Goal: Task Accomplishment & Management: Use online tool/utility

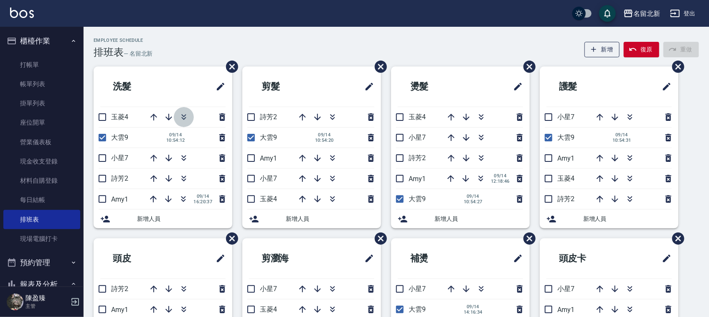
click at [183, 116] on icon "button" at bounding box center [183, 115] width 5 height 3
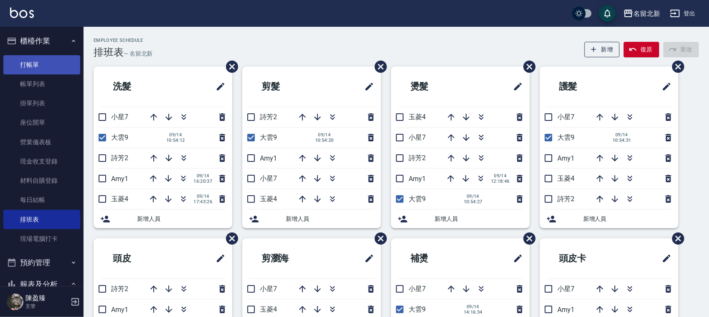
click at [40, 67] on link "打帳單" at bounding box center [41, 64] width 77 height 19
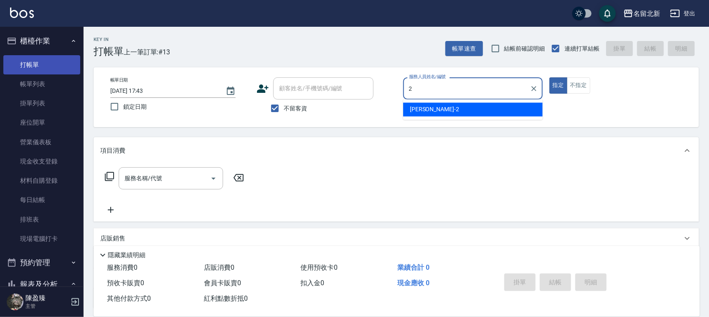
type input "[PERSON_NAME]-2"
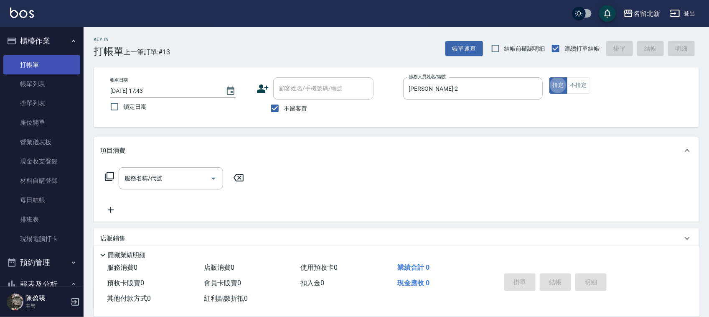
type button "true"
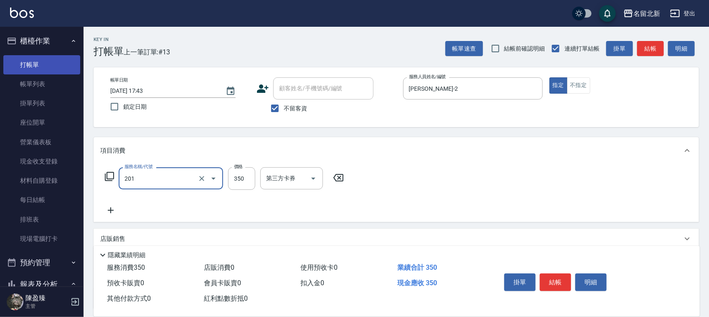
type input "一般洗髮(201)"
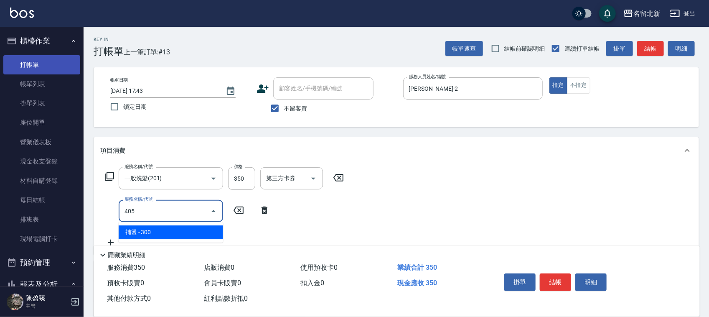
type input "補燙(405)"
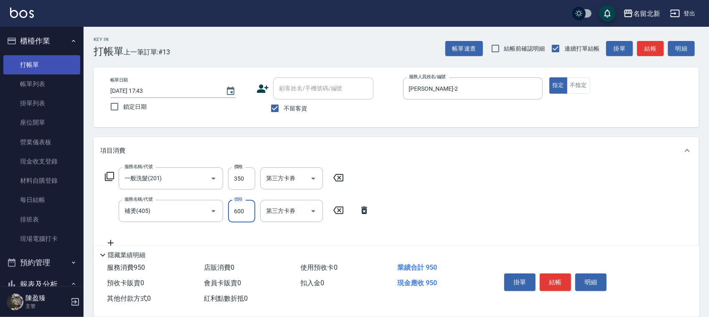
type input "600"
type input "互助50(705)"
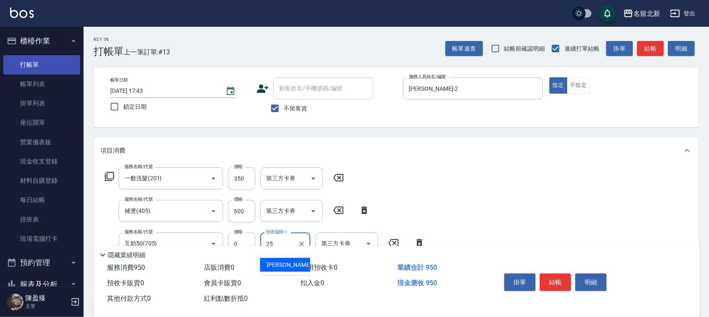
type input "禎禎-25"
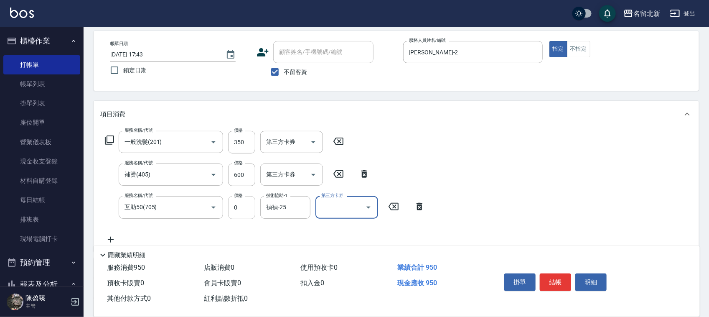
scroll to position [52, 0]
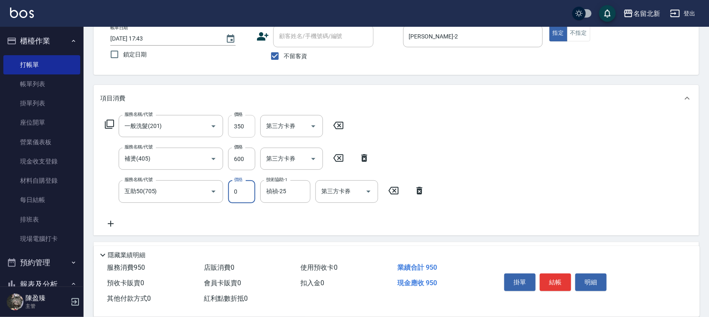
click at [233, 130] on input "350" at bounding box center [241, 126] width 27 height 23
click at [235, 129] on input "350" at bounding box center [241, 126] width 27 height 23
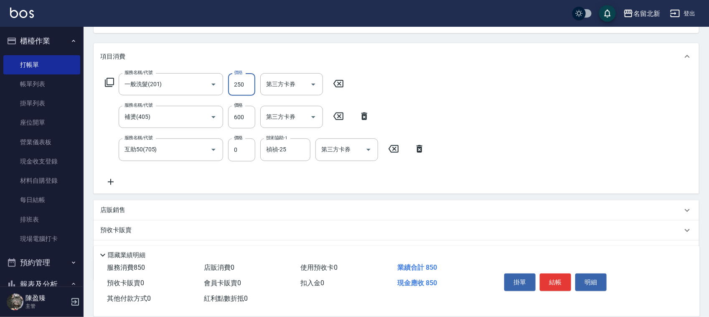
scroll to position [137, 0]
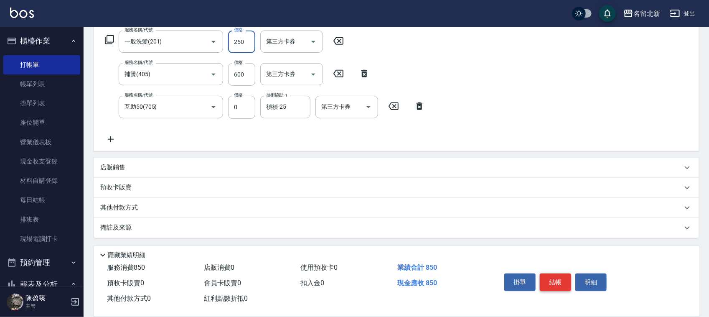
type input "250"
click at [562, 275] on button "結帳" at bounding box center [555, 282] width 31 height 18
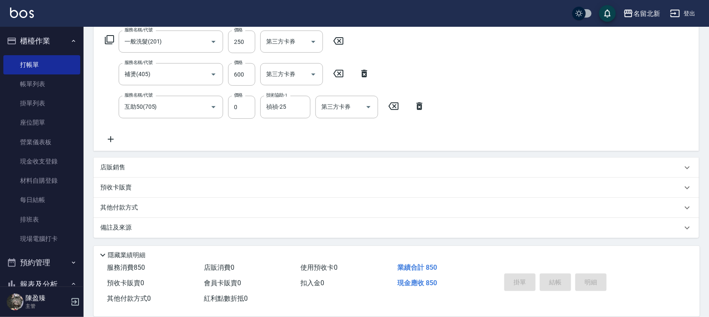
type input "[DATE] 17:44"
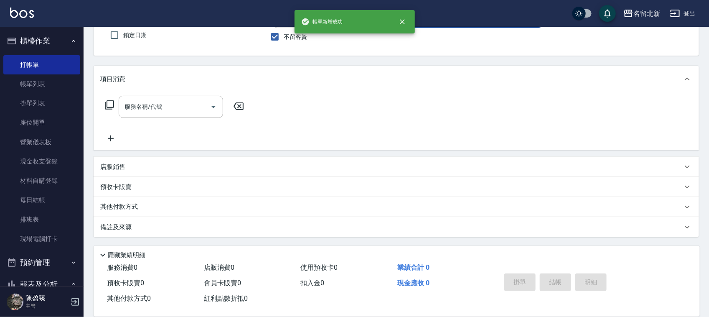
scroll to position [71, 0]
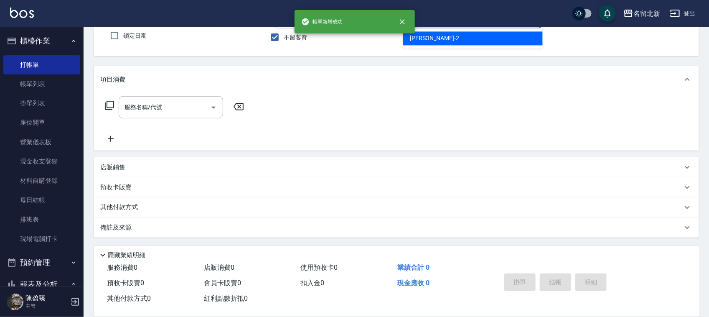
type input "[PERSON_NAME]-2"
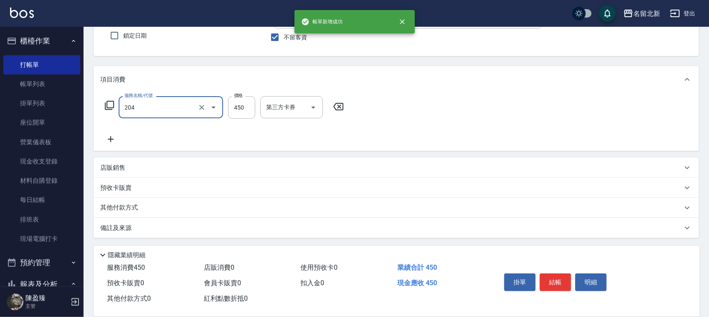
type input "髮質調理洗髮(204)"
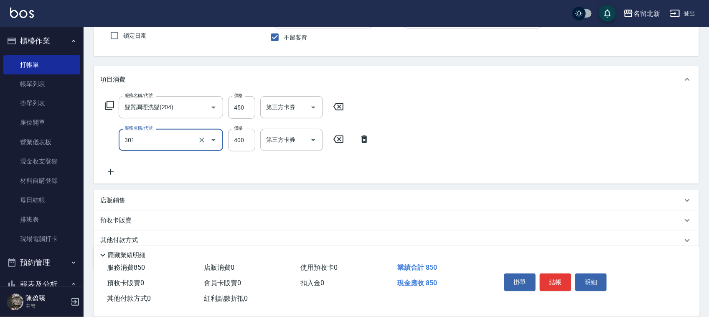
type input "造型剪髮(301)"
type input "380"
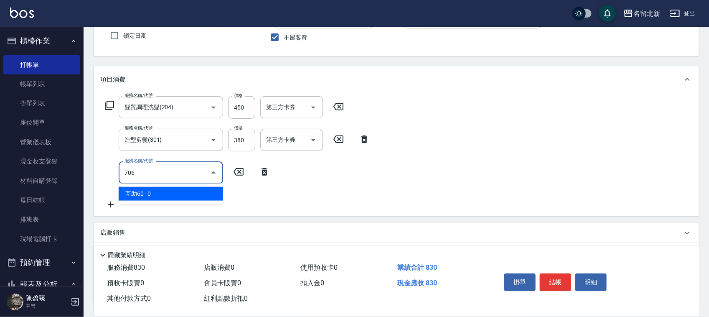
type input "互助60(706)"
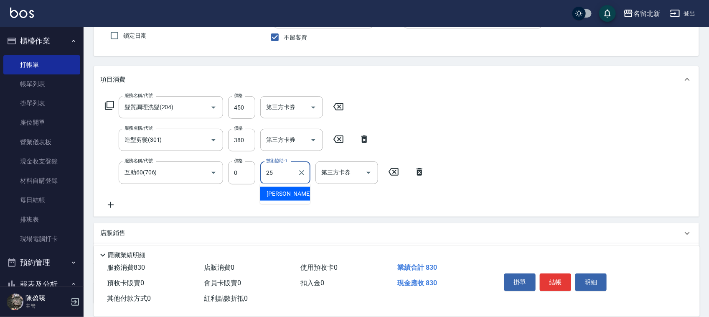
type input "禎禎-25"
click at [550, 281] on button "結帳" at bounding box center [555, 282] width 31 height 18
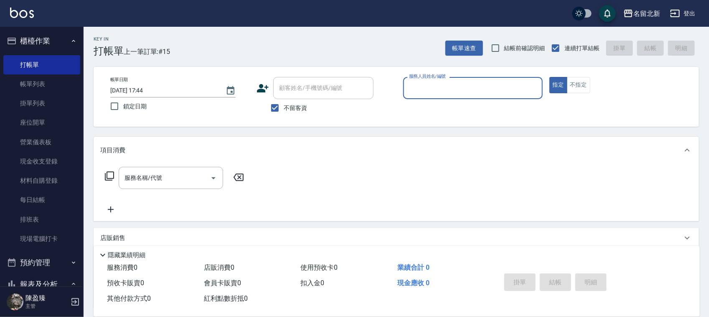
scroll to position [0, 0]
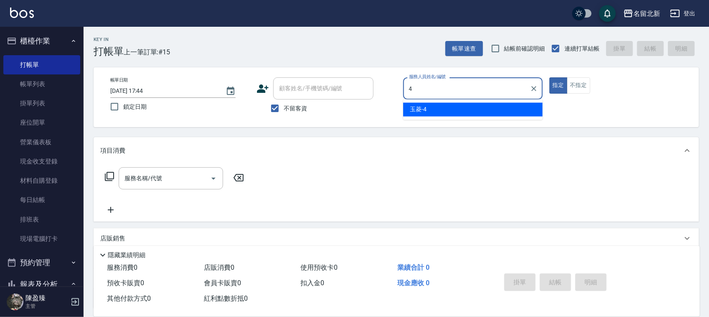
type input "玉菱-4"
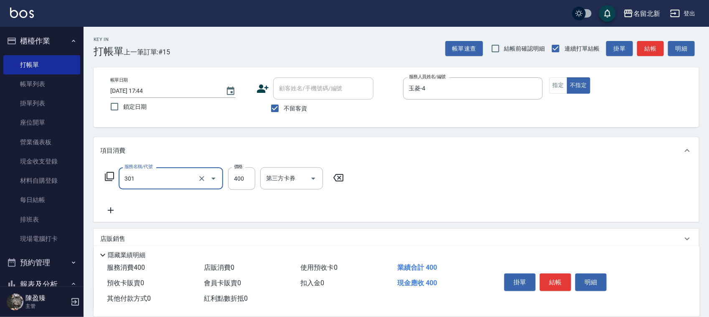
type input "造型剪髮(301)"
type input "280"
click at [554, 276] on button "結帳" at bounding box center [555, 282] width 31 height 18
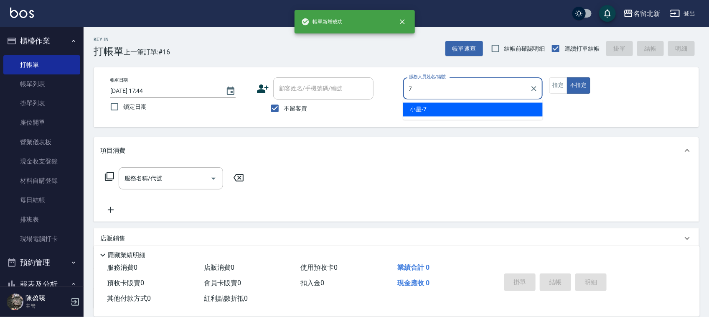
type input "小星-7"
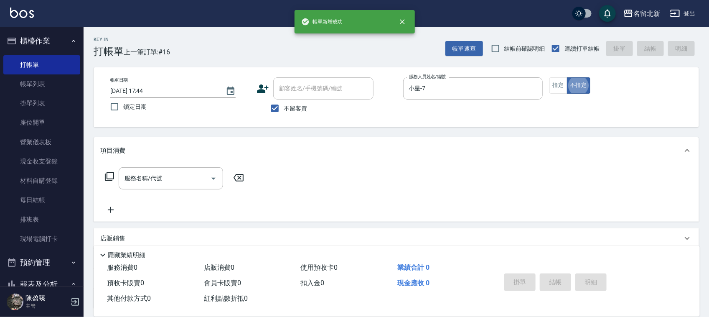
type button "false"
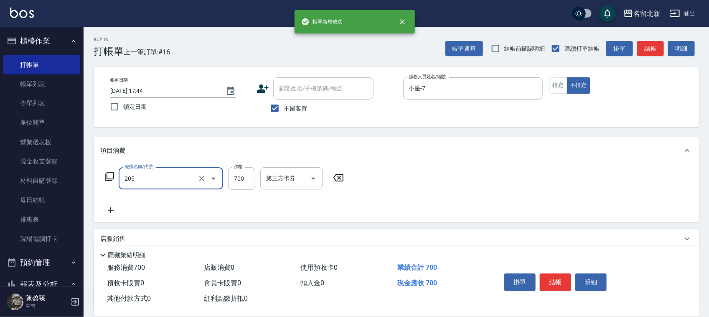
type input "精油+去角質洗(205)"
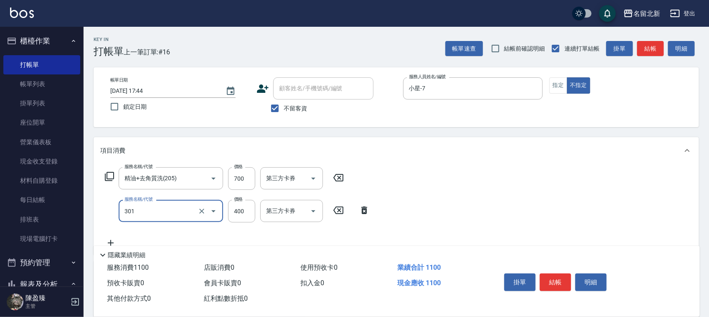
type input "造型剪髮(301)"
type input "380"
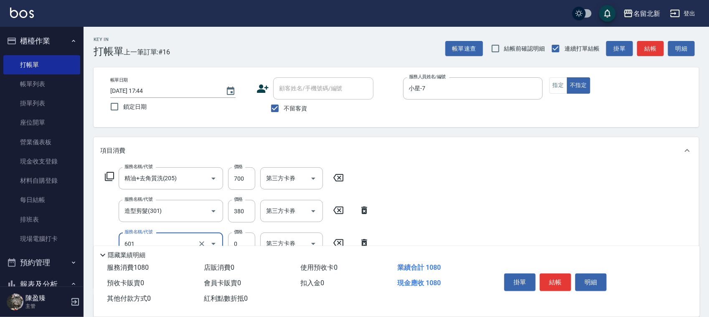
type input "使用護髮卡(601)"
type input "750"
type input "入公司(p01)"
drag, startPoint x: 554, startPoint y: 276, endPoint x: 563, endPoint y: 277, distance: 9.3
click at [562, 277] on button "結帳" at bounding box center [555, 282] width 31 height 18
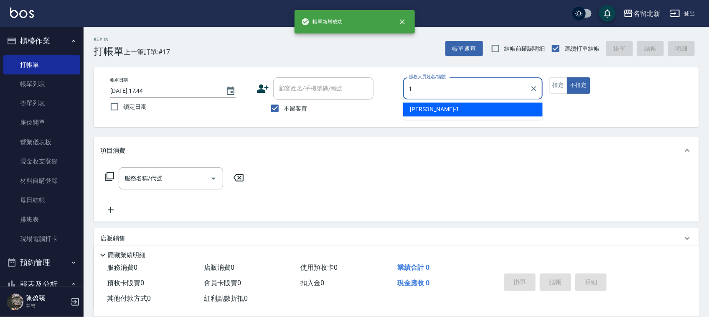
type input "[PERSON_NAME]-1"
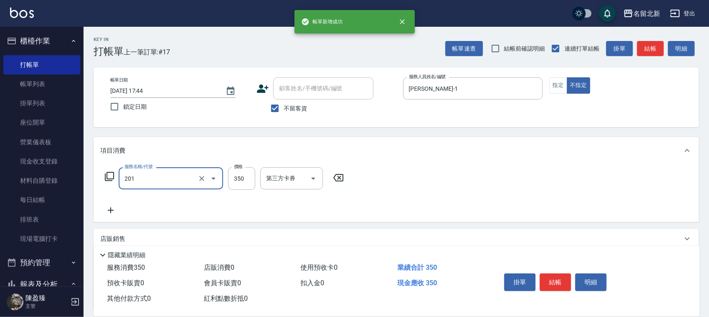
type input "一般洗髮(201)"
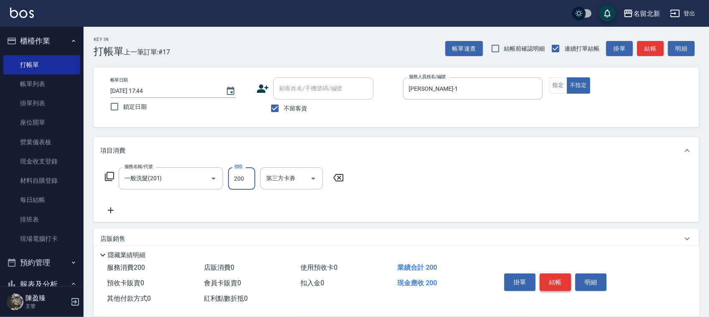
type input "200"
click at [566, 275] on button "結帳" at bounding box center [555, 282] width 31 height 18
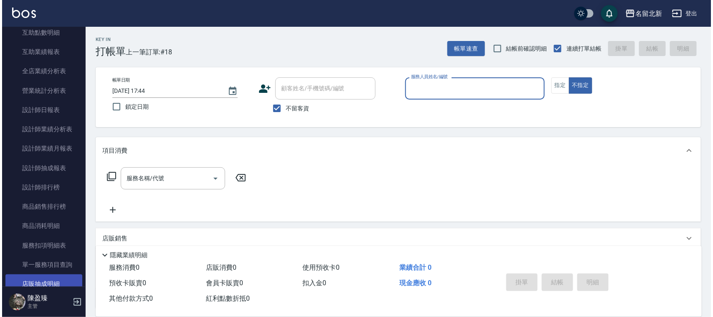
scroll to position [366, 0]
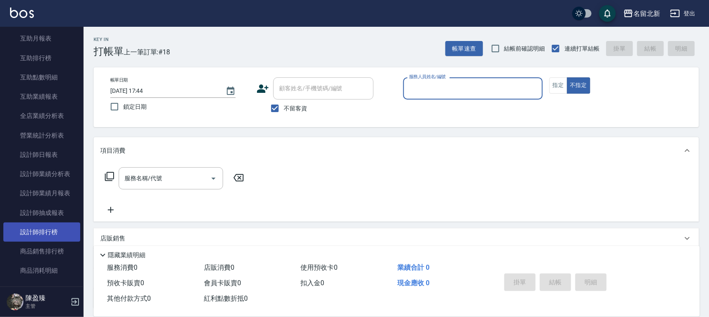
click at [50, 233] on link "設計師排行榜" at bounding box center [41, 231] width 77 height 19
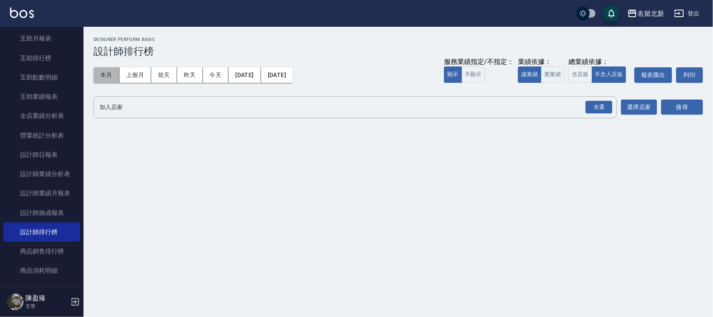
click at [109, 75] on button "本月" at bounding box center [107, 74] width 26 height 15
click at [614, 105] on button "全選" at bounding box center [599, 107] width 30 height 16
click at [659, 110] on div "加入店家 全選 加入店家 選擇店家 搜尋" at bounding box center [399, 107] width 610 height 22
click at [682, 105] on button "搜尋" at bounding box center [682, 106] width 42 height 15
click at [609, 105] on div "全選" at bounding box center [599, 107] width 27 height 13
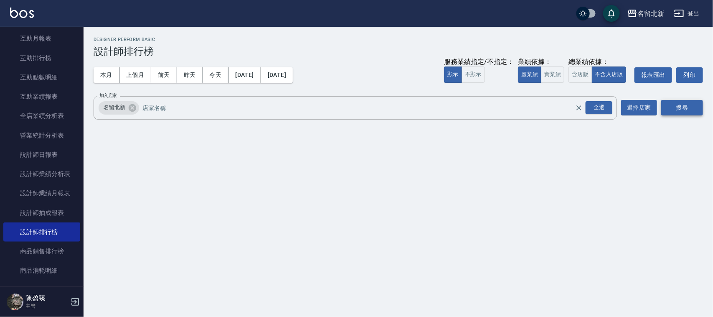
click at [683, 107] on button "搜尋" at bounding box center [682, 107] width 42 height 15
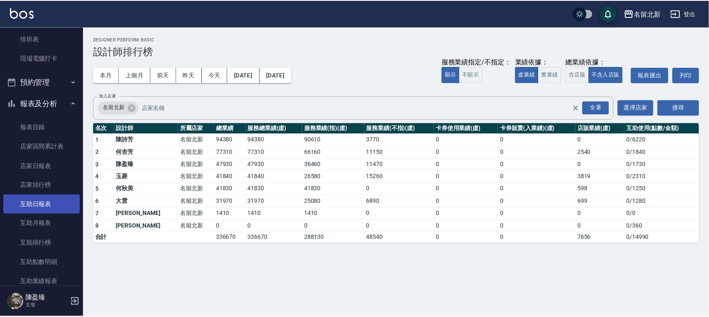
scroll to position [52, 0]
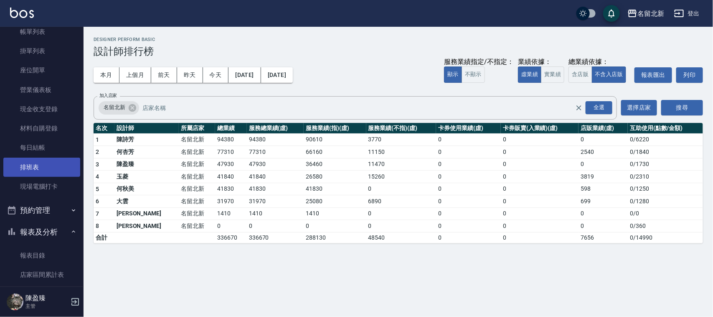
click at [40, 160] on link "排班表" at bounding box center [41, 167] width 77 height 19
